Goal: Task Accomplishment & Management: Use online tool/utility

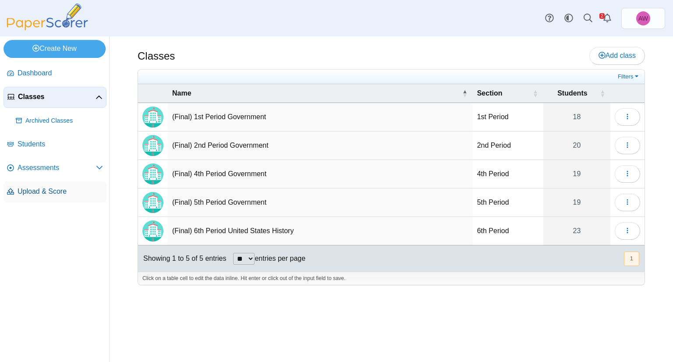
click at [41, 196] on link "Upload & Score" at bounding box center [55, 191] width 103 height 21
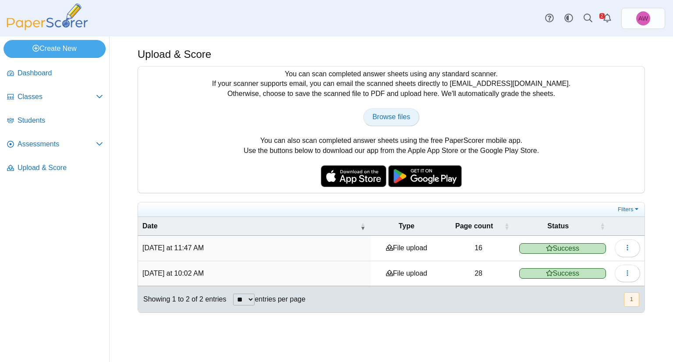
click at [370, 115] on link "Browse files" at bounding box center [391, 117] width 56 height 18
type input "**********"
